Goal: Understand process/instructions: Learn how to perform a task or action

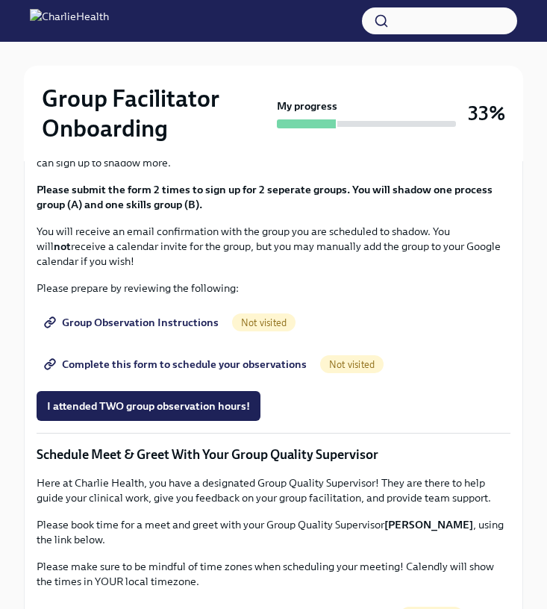
scroll to position [915, 0]
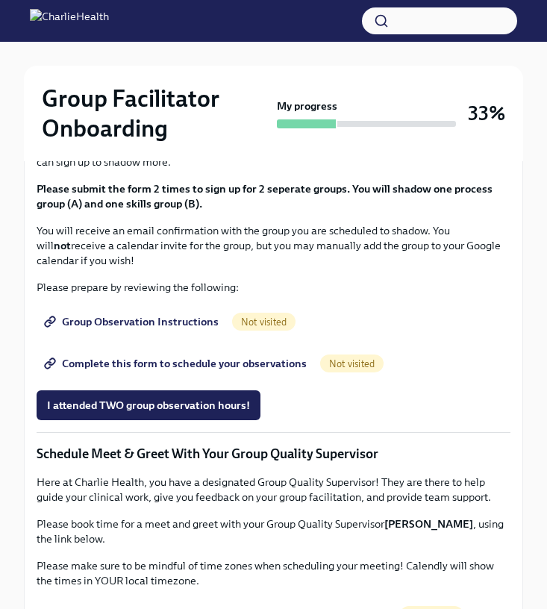
click at [228, 21] on span "I completed these three Docebo courses!" at bounding box center [148, 13] width 202 height 15
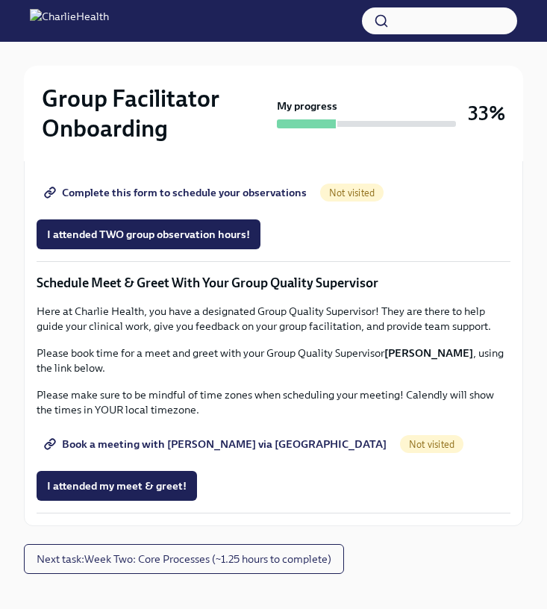
scroll to position [1087, 0]
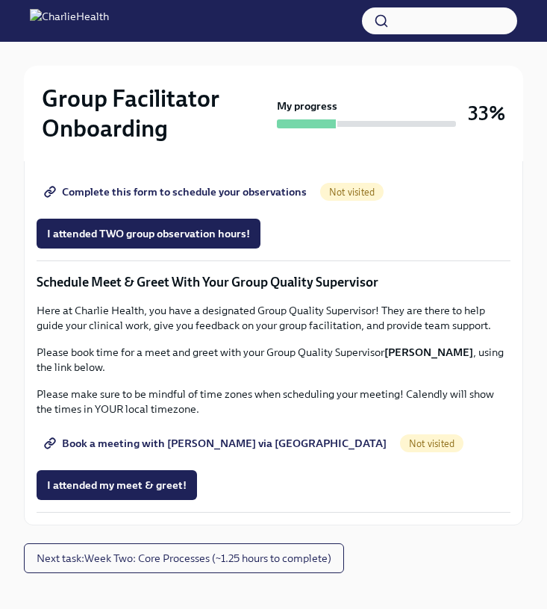
click at [189, 96] on p "You will receive an email confirmation with the group you are scheduled to shad…" at bounding box center [274, 73] width 474 height 45
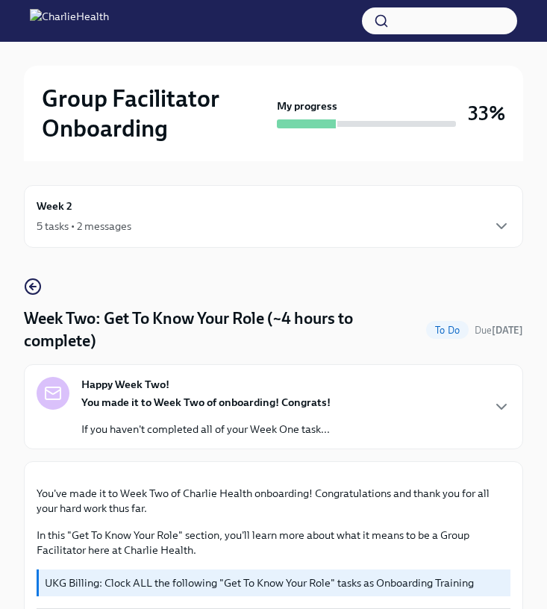
scroll to position [0, 0]
click at [465, 236] on div "Week 2 5 tasks • 2 messages" at bounding box center [273, 216] width 499 height 63
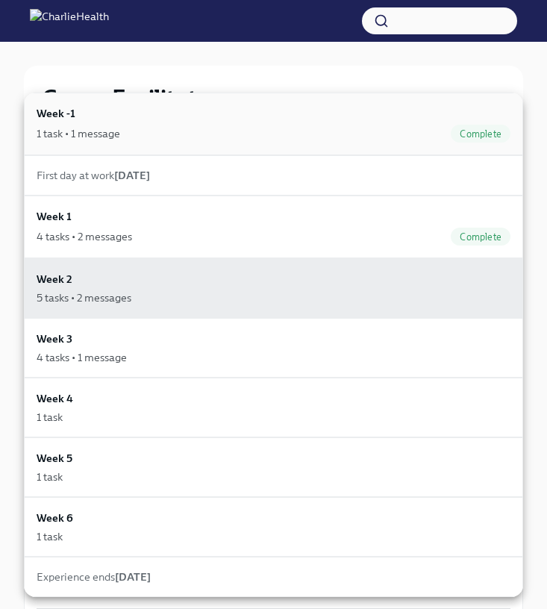
click at [330, 133] on div "1 task • 1 message Complete" at bounding box center [274, 134] width 474 height 18
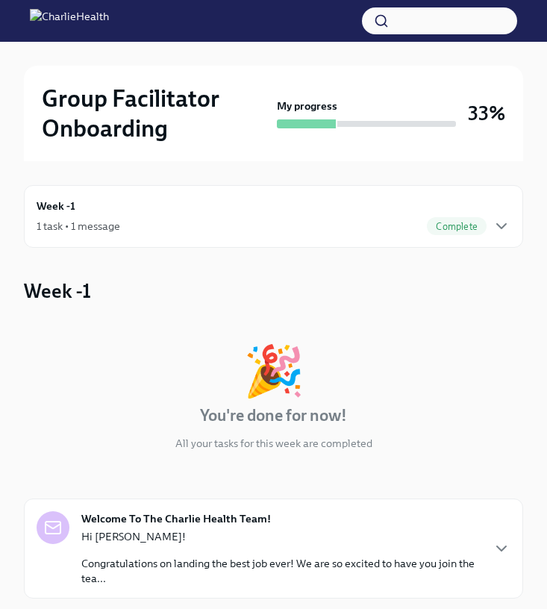
click at [263, 204] on div "Week -1 1 task • 1 message Complete" at bounding box center [274, 216] width 474 height 37
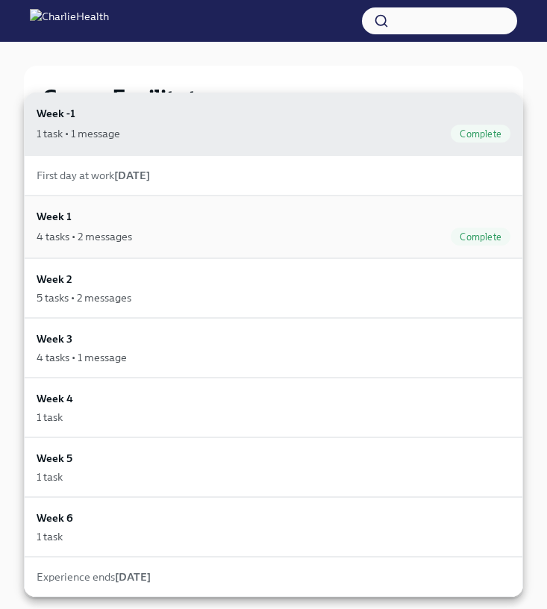
click at [247, 254] on div "Week 1 4 tasks • 2 messages Complete" at bounding box center [273, 226] width 499 height 63
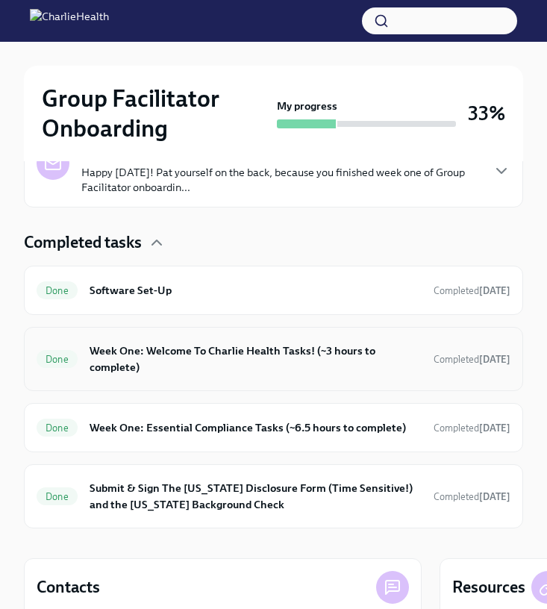
scroll to position [465, 0]
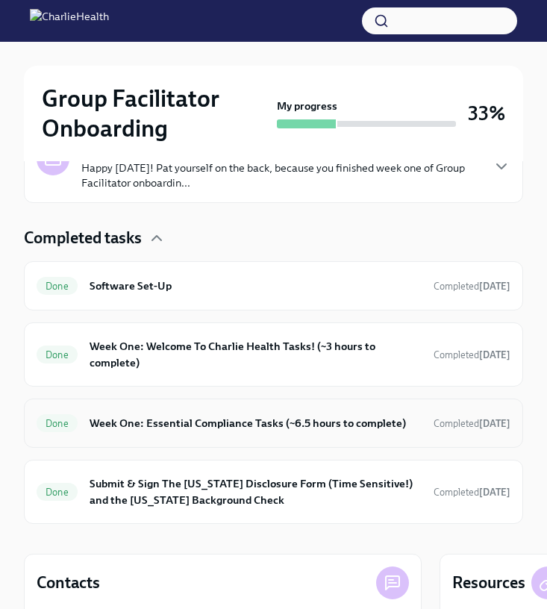
click at [242, 438] on div "Done Week One: Essential Compliance Tasks (~6.5 hours to complete) Completed [D…" at bounding box center [273, 422] width 499 height 49
click at [271, 419] on h6 "Week One: Essential Compliance Tasks (~6.5 hours to complete)" at bounding box center [255, 423] width 332 height 16
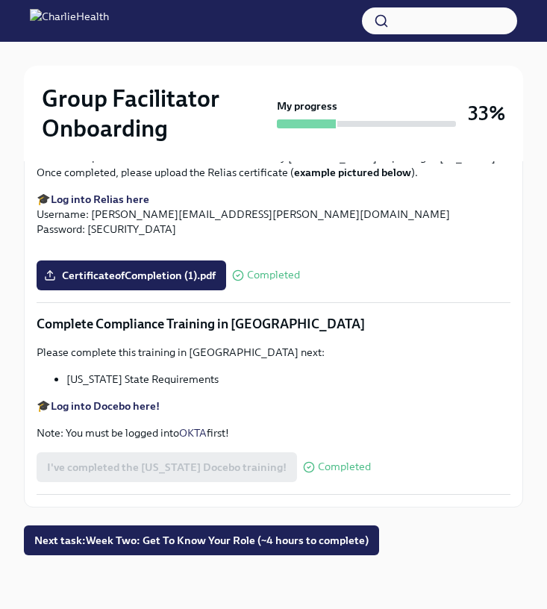
scroll to position [2656, 1]
click at [224, 542] on span "Next task : Week Two: Get To Know Your Role (~4 hours to complete)" at bounding box center [201, 539] width 334 height 15
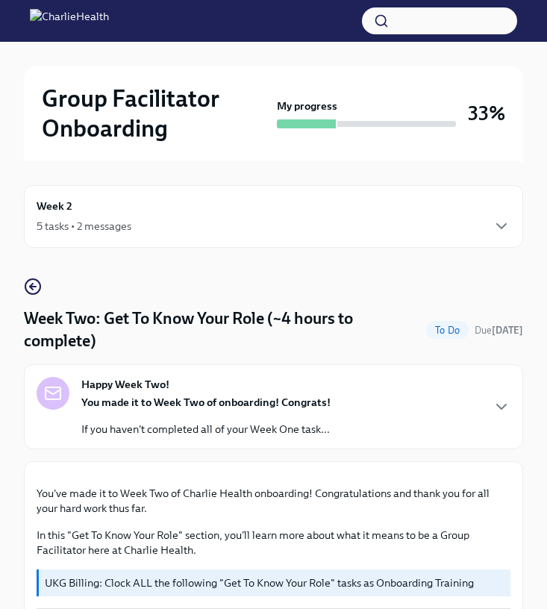
click at [368, 207] on div "Week 2 5 tasks • 2 messages" at bounding box center [274, 216] width 474 height 37
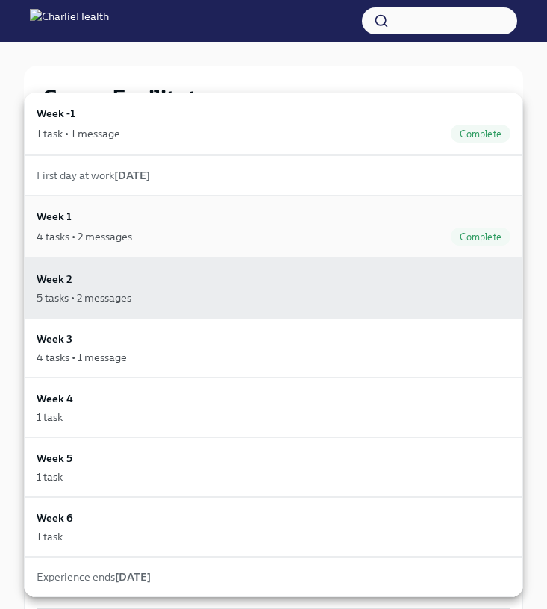
click at [337, 243] on div "4 tasks • 2 messages Complete" at bounding box center [274, 236] width 474 height 18
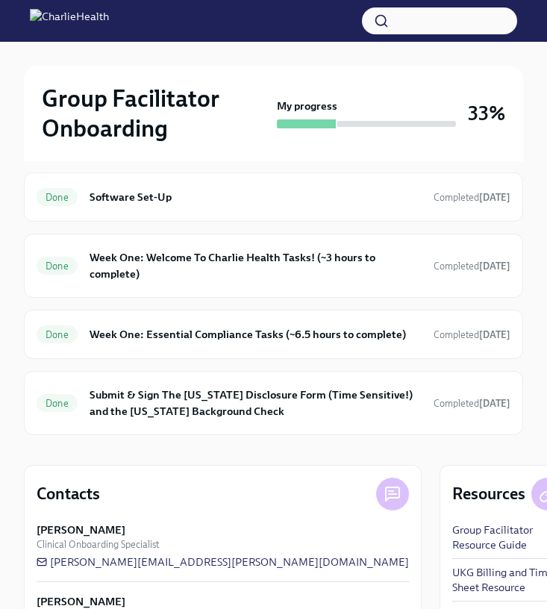
scroll to position [553, 0]
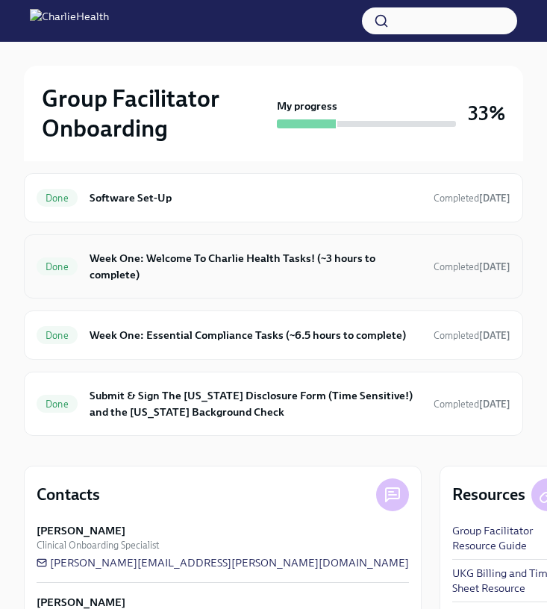
click at [346, 264] on h6 "Week One: Welcome To Charlie Health Tasks! (~3 hours to complete)" at bounding box center [255, 266] width 332 height 33
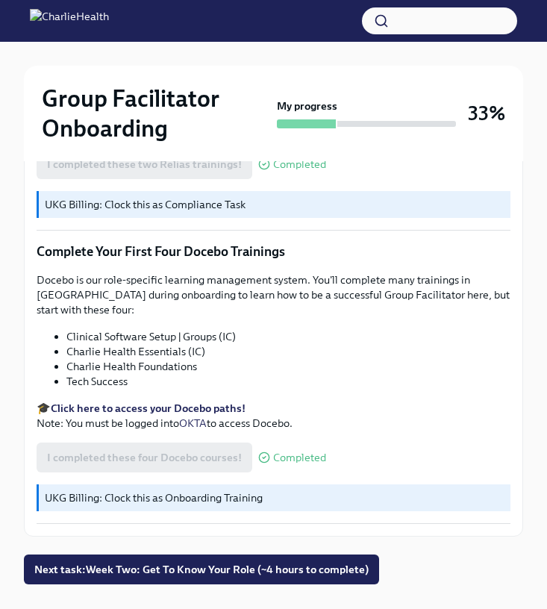
scroll to position [1933, 0]
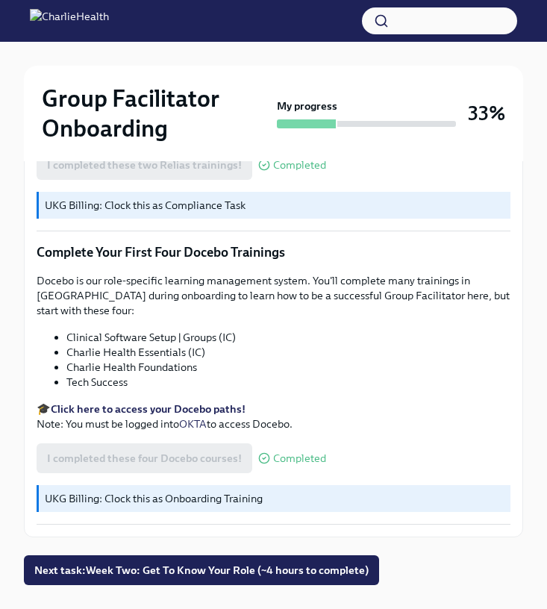
click at [445, 18] on button "button" at bounding box center [439, 20] width 155 height 27
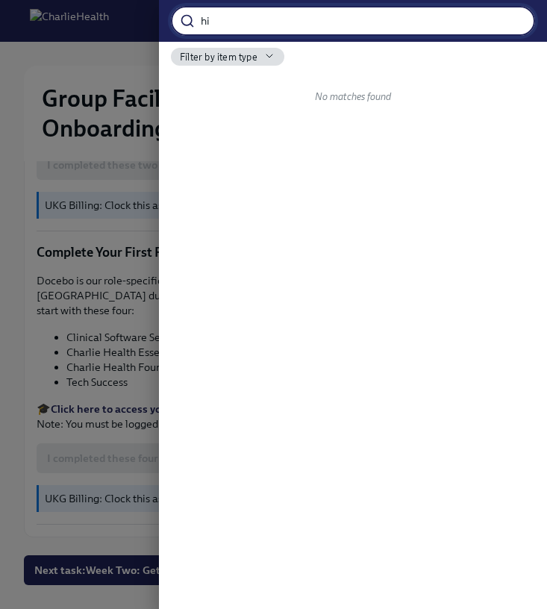
type input "h"
click at [120, 90] on div at bounding box center [273, 304] width 547 height 609
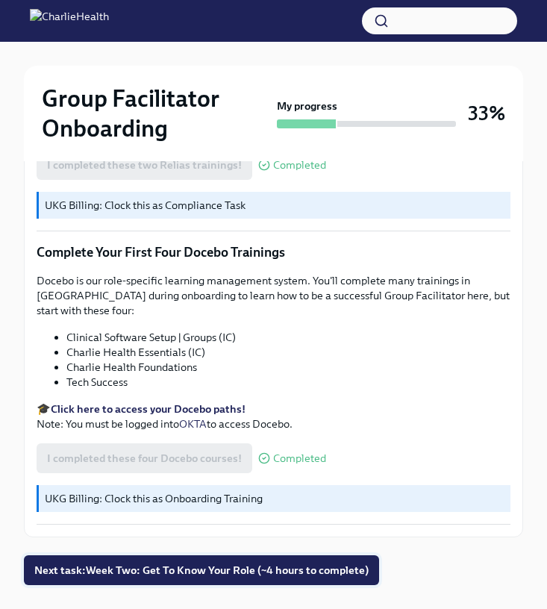
click at [186, 555] on button "Next task : Week Two: Get To Know Your Role (~4 hours to complete)" at bounding box center [201, 570] width 355 height 30
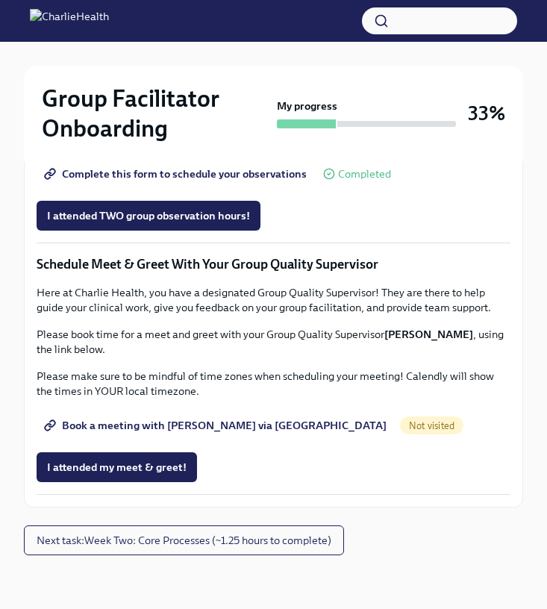
scroll to position [1155, 0]
click at [268, 181] on span "Complete this form to schedule your observations" at bounding box center [177, 173] width 260 height 15
click at [135, 427] on span "Book a meeting with [PERSON_NAME] via [GEOGRAPHIC_DATA]" at bounding box center [216, 425] width 339 height 15
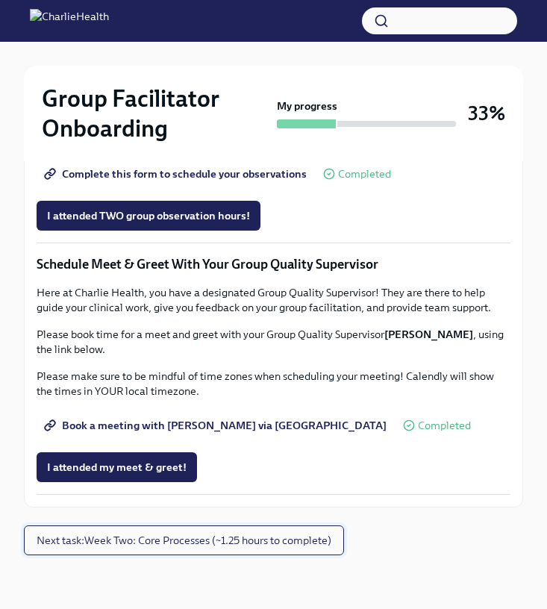
click at [65, 544] on span "Next task : Week Two: Core Processes (~1.25 hours to complete)" at bounding box center [184, 539] width 295 height 15
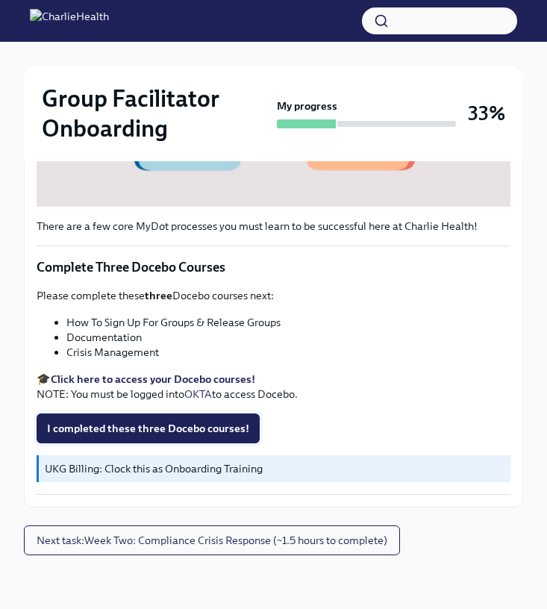
scroll to position [565, 0]
click at [103, 540] on span "Next task : Week Two: Compliance Crisis Response (~1.5 hours to complete)" at bounding box center [212, 539] width 351 height 15
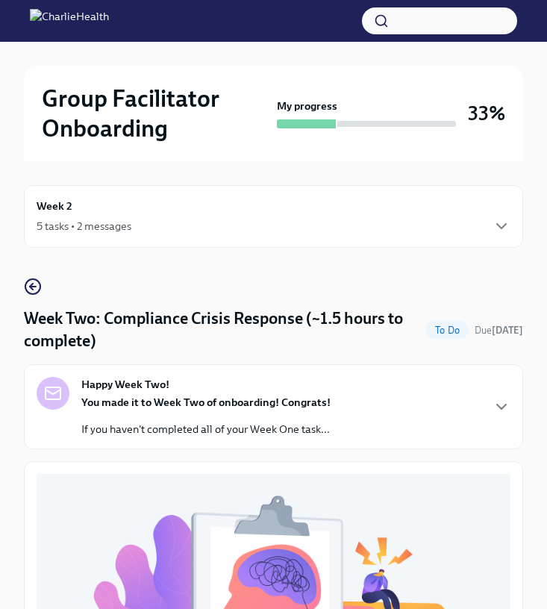
click at [171, 219] on div "5 tasks • 2 messages" at bounding box center [274, 226] width 474 height 18
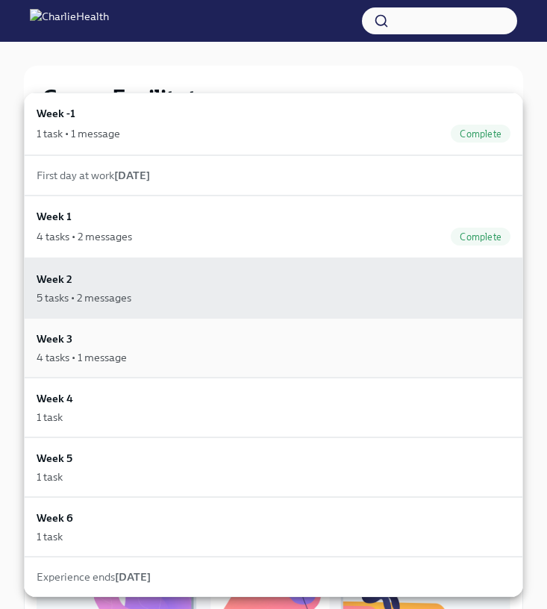
click at [136, 348] on div "Week 3 4 tasks • 1 message" at bounding box center [274, 347] width 474 height 34
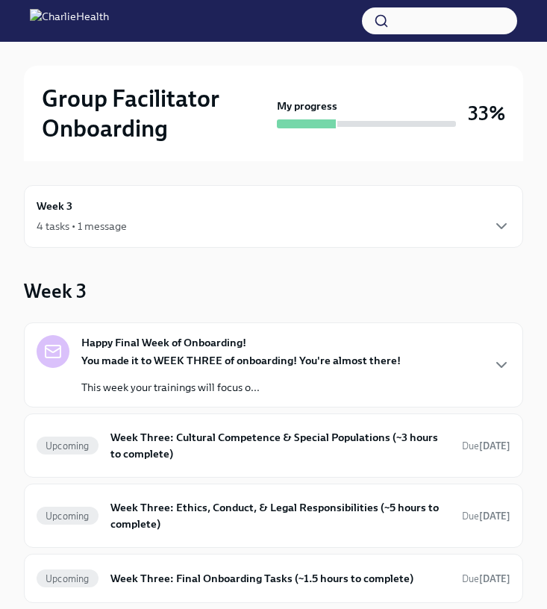
click at [183, 213] on div "Week 3 4 tasks • 1 message" at bounding box center [274, 216] width 474 height 37
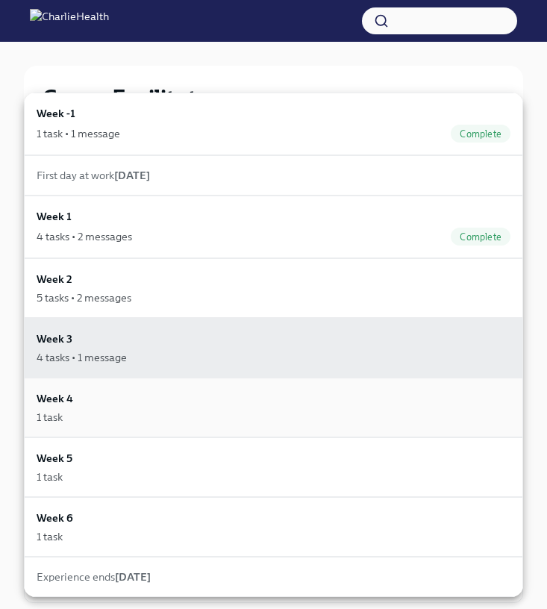
click at [128, 416] on div "1 task" at bounding box center [274, 416] width 474 height 15
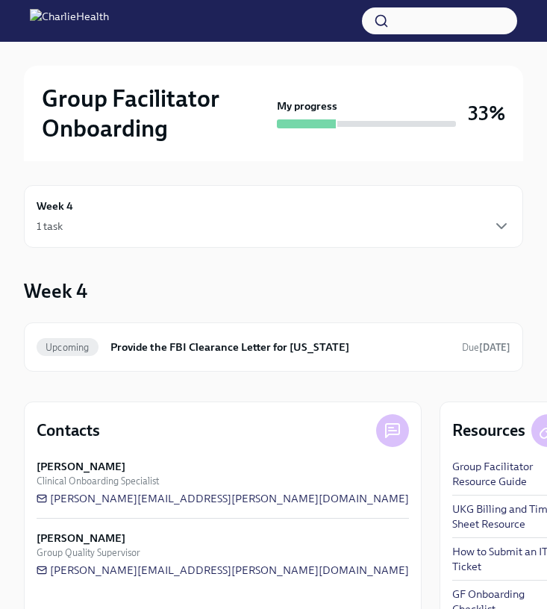
click at [169, 245] on div "Week 4 1 task" at bounding box center [273, 216] width 499 height 63
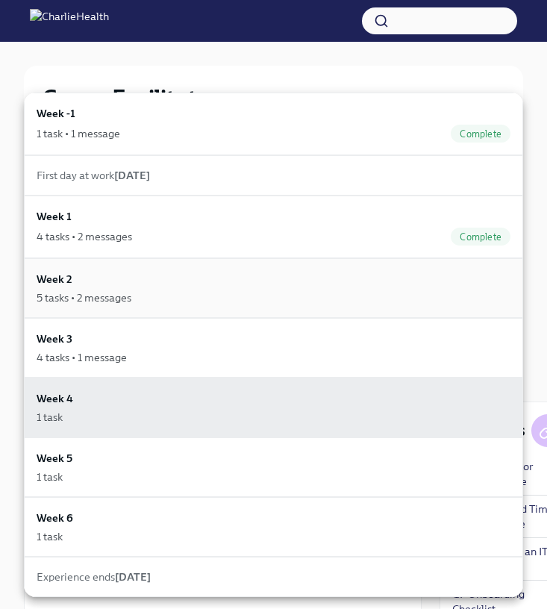
click at [147, 289] on div "Week 2 5 tasks • 2 messages" at bounding box center [274, 288] width 474 height 34
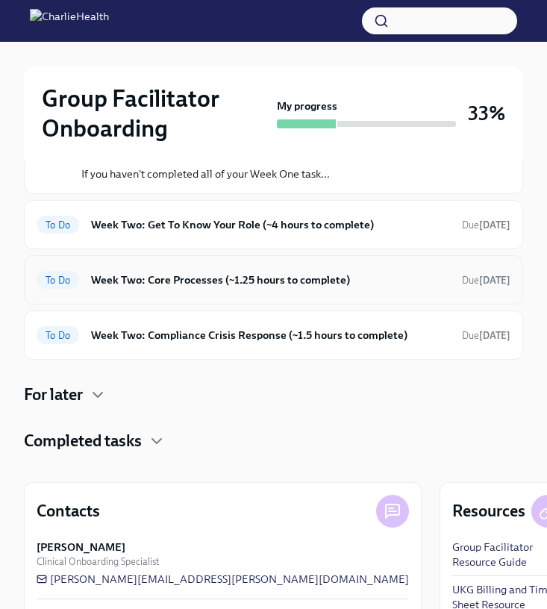
scroll to position [215, 0]
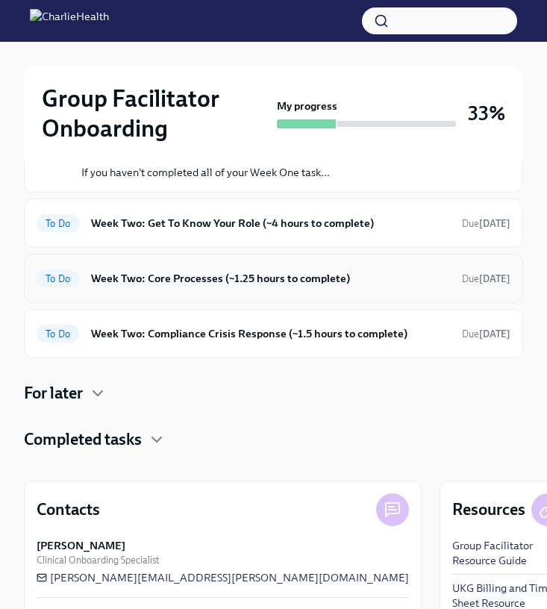
click at [157, 279] on h6 "Week Two: Core Processes (~1.25 hours to complete)" at bounding box center [270, 278] width 359 height 16
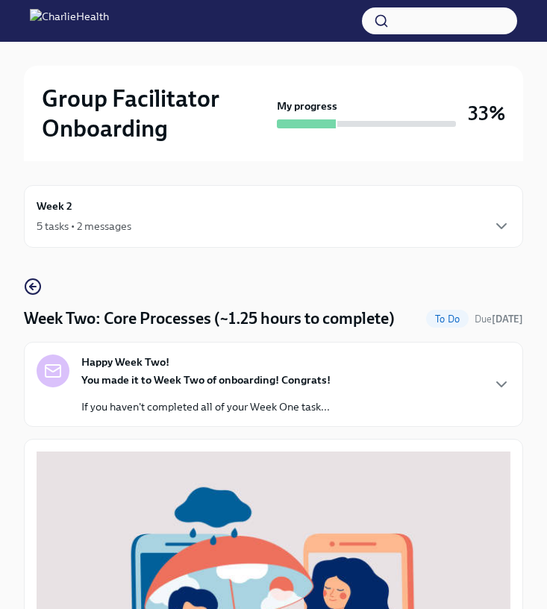
click at [332, 214] on div "Week 2 5 tasks • 2 messages" at bounding box center [274, 216] width 474 height 37
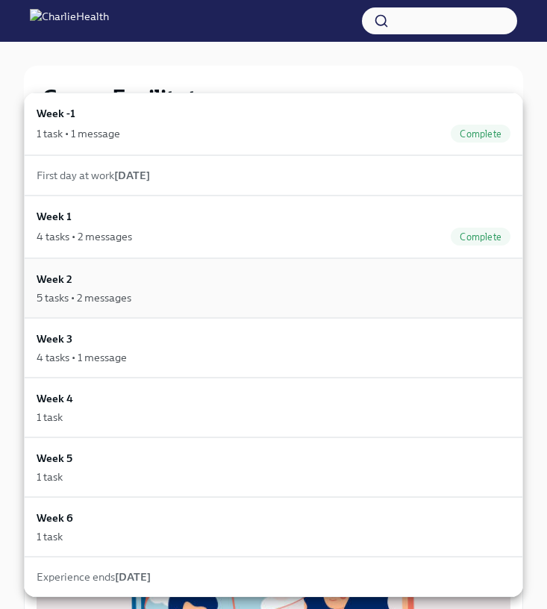
click at [252, 281] on div "Week 2 5 tasks • 2 messages" at bounding box center [274, 288] width 474 height 34
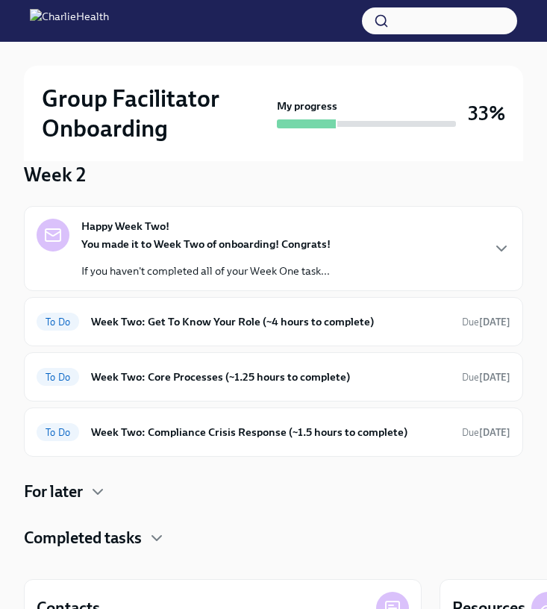
scroll to position [120, 0]
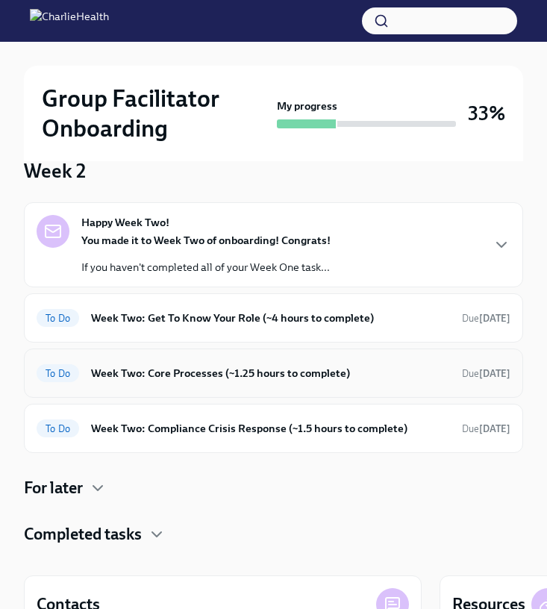
click at [236, 365] on h6 "Week Two: Core Processes (~1.25 hours to complete)" at bounding box center [270, 373] width 359 height 16
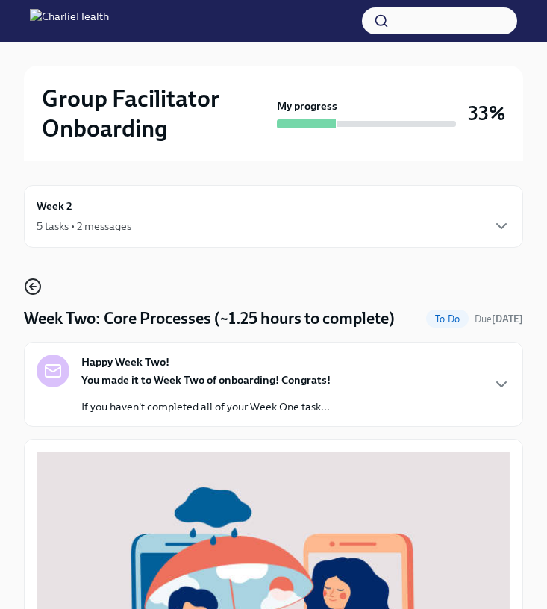
click at [35, 292] on icon "button" at bounding box center [33, 286] width 18 height 18
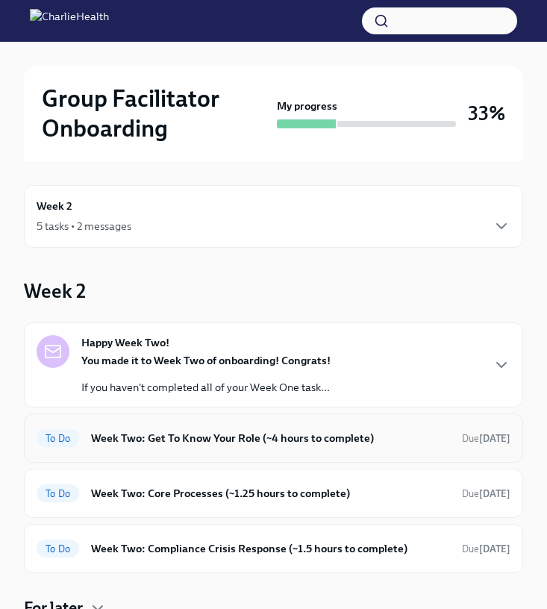
click at [163, 446] on div "To Do Week Two: Get To Know Your Role (~4 hours to complete) Due [DATE]" at bounding box center [274, 438] width 474 height 24
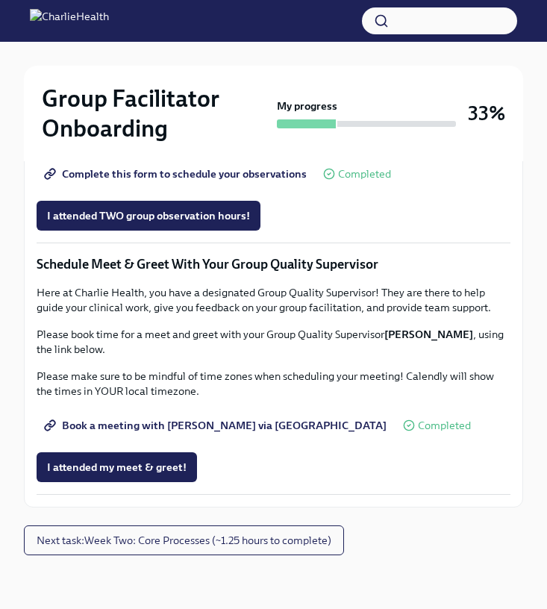
scroll to position [1459, 0]
click at [157, 547] on span "Next task : Week Two: Core Processes (~1.25 hours to complete)" at bounding box center [184, 539] width 295 height 15
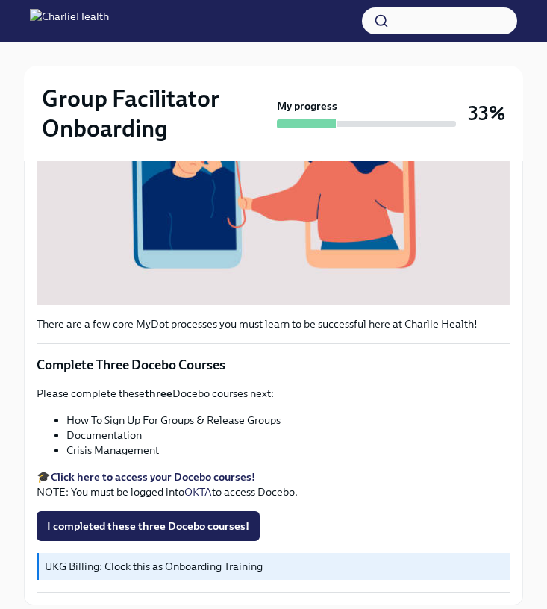
scroll to position [463, 0]
